Goal: Information Seeking & Learning: Understand process/instructions

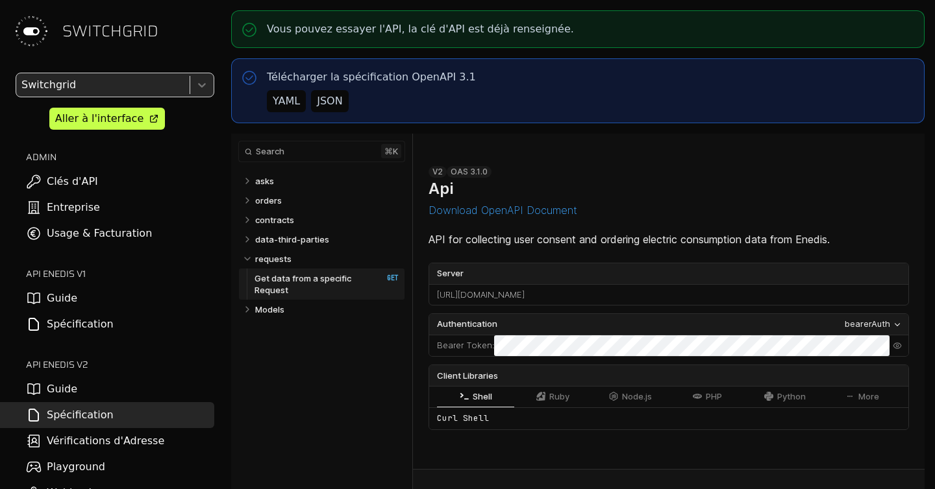
select select "**********"
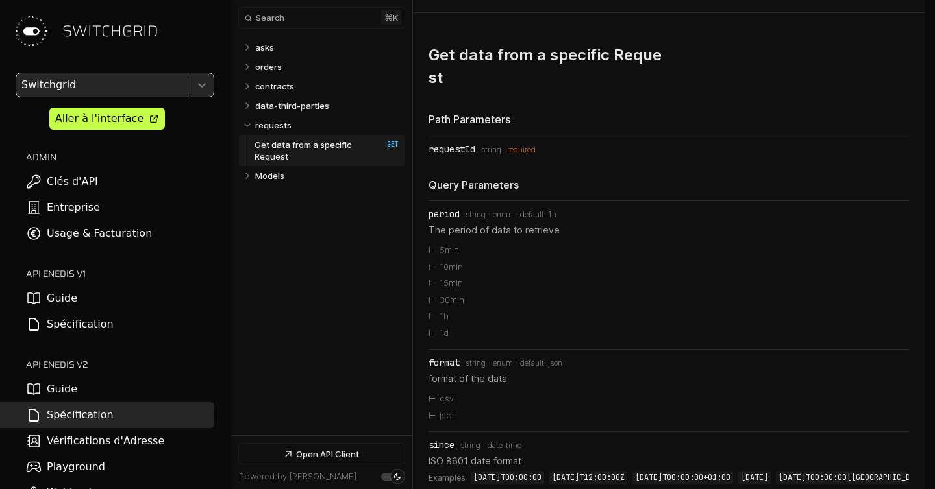
scroll to position [1479, 0]
click at [565, 136] on li "requestId Type: string required" at bounding box center [668, 149] width 480 height 26
